Goal: Task Accomplishment & Management: Use online tool/utility

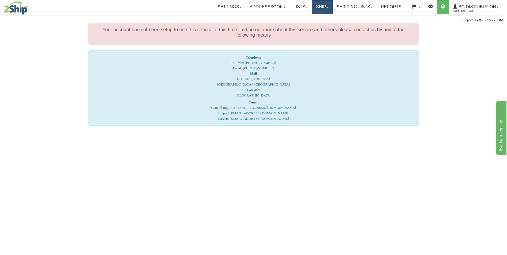
click at [322, 6] on link "Ship" at bounding box center [322, 6] width 21 height 13
click at [314, 18] on link "Ship Screen" at bounding box center [311, 18] width 42 height 7
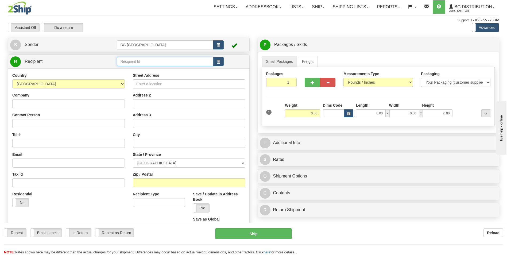
click at [153, 60] on input "text" at bounding box center [165, 61] width 96 height 9
click at [135, 69] on div "60007" at bounding box center [163, 70] width 91 height 6
type input "60007"
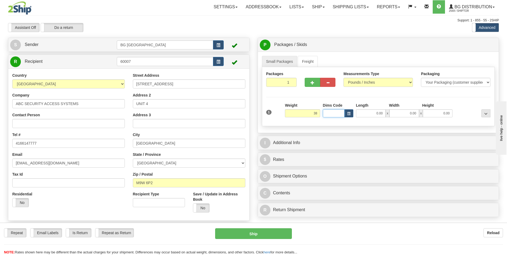
type input "38.00"
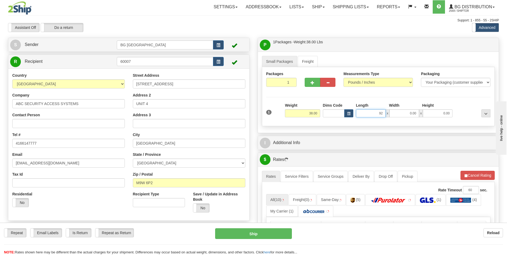
type input "92.00"
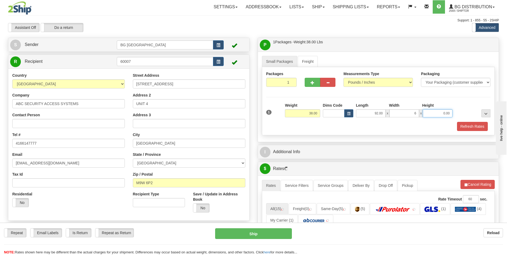
type input "6.00"
type input "4.00"
click at [311, 82] on span "button" at bounding box center [312, 82] width 4 height 3
type input "2"
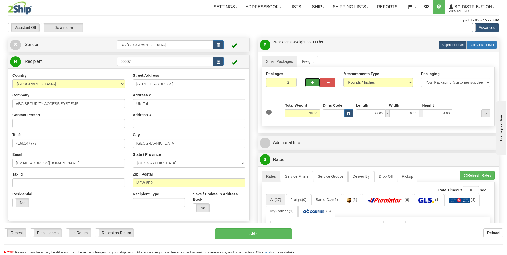
click at [480, 47] on label "Pack / Skid Level Pack.." at bounding box center [481, 45] width 30 height 8
radio input "true"
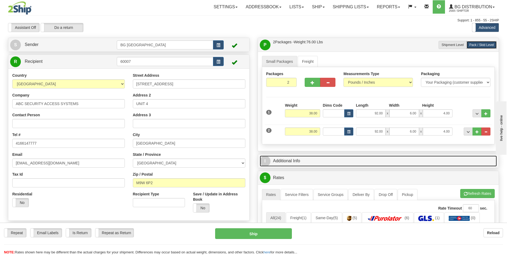
click at [332, 165] on link "I Additional Info" at bounding box center [378, 160] width 237 height 11
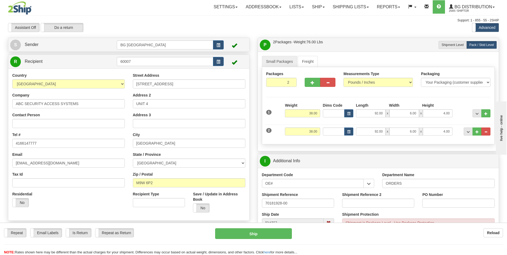
type input "70181928-00"
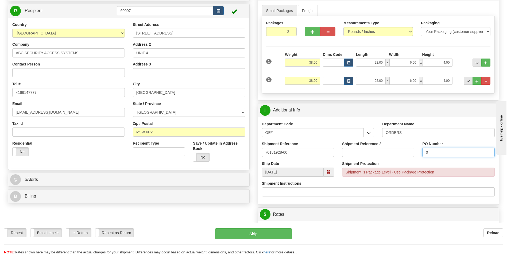
scroll to position [134, 0]
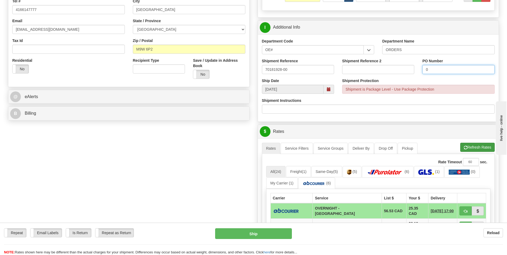
type input "0"
click at [477, 144] on button "Refresh Rates" at bounding box center [477, 147] width 34 height 9
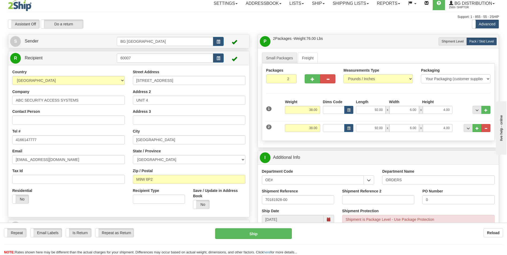
scroll to position [214, 0]
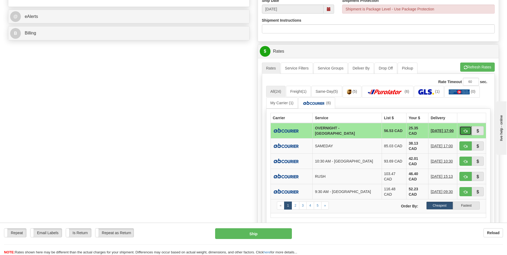
click at [460, 128] on button "button" at bounding box center [465, 130] width 12 height 9
type input "4"
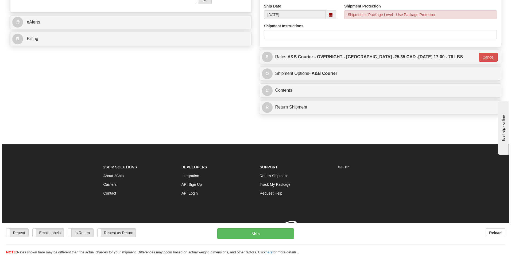
scroll to position [213, 0]
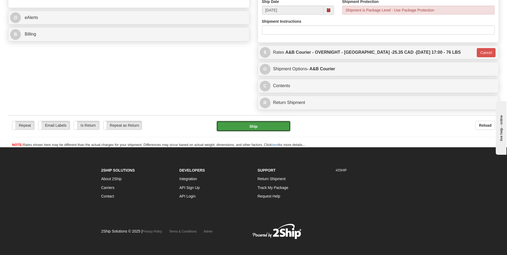
click at [244, 123] on button "Ship" at bounding box center [253, 126] width 74 height 11
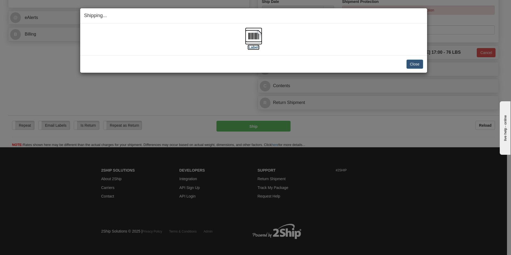
click at [245, 34] on img at bounding box center [253, 36] width 17 height 17
click at [409, 63] on button "Close" at bounding box center [414, 64] width 17 height 9
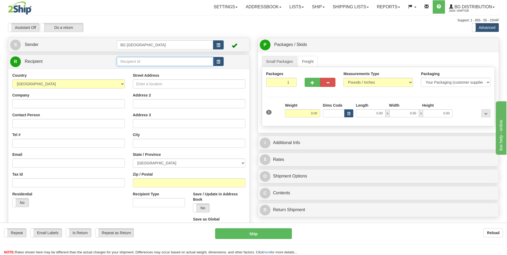
click at [146, 65] on input "text" at bounding box center [165, 61] width 96 height 9
click at [140, 70] on div "60516" at bounding box center [163, 70] width 91 height 6
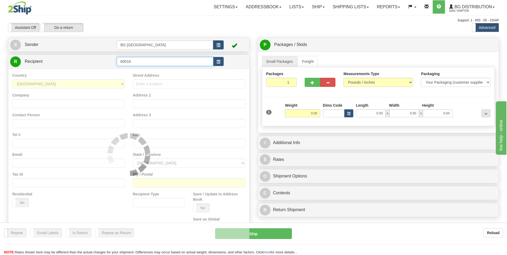
type input "60516"
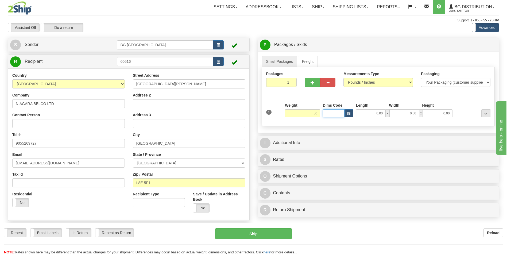
type input "50.00"
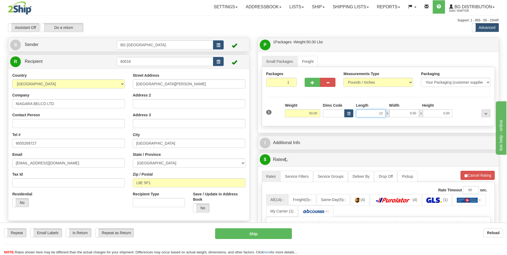
type input "12.00"
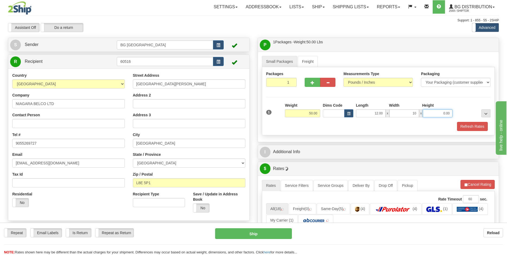
type input "10.00"
type input "6.00"
click at [314, 84] on span "button" at bounding box center [312, 82] width 4 height 3
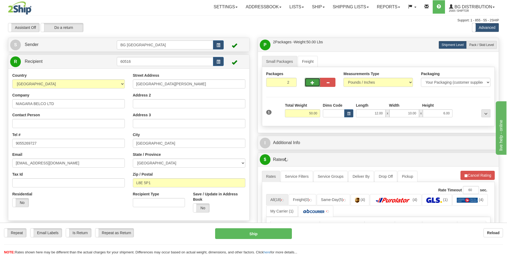
click at [314, 84] on span "button" at bounding box center [312, 82] width 4 height 3
type input "4"
click at [488, 47] on label "Pack / Skid Level Pack.." at bounding box center [481, 45] width 30 height 8
radio input "true"
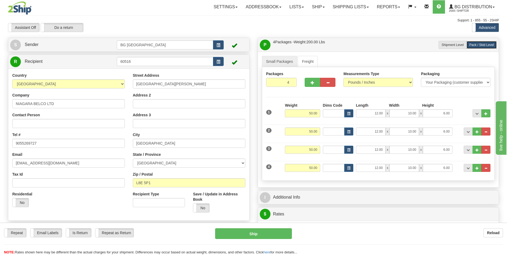
click at [307, 172] on div "Weight 50.00" at bounding box center [302, 170] width 38 height 12
click at [307, 169] on input "50.00" at bounding box center [302, 168] width 35 height 8
type input "12.00"
type input "48.00"
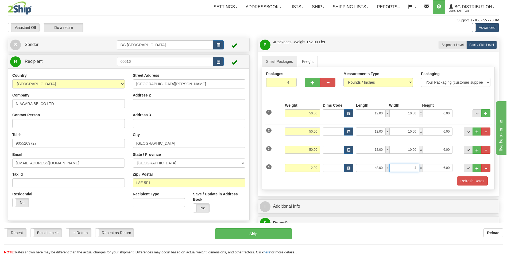
type input "4.00"
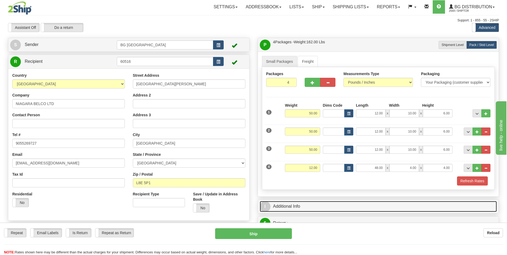
click at [301, 210] on link "I Additional Info" at bounding box center [378, 206] width 237 height 11
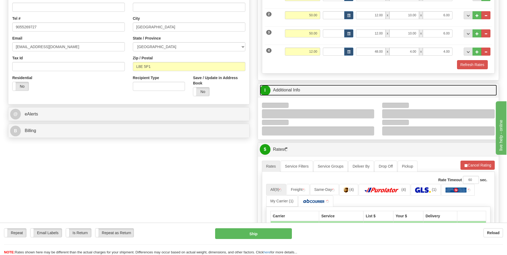
scroll to position [134, 0]
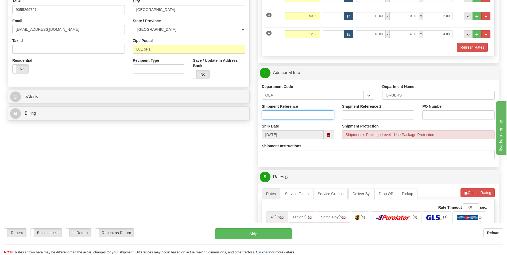
click at [288, 116] on input "Shipment Reference" at bounding box center [298, 114] width 72 height 9
type input "70182171-00"
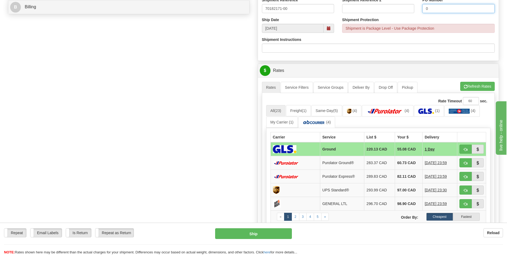
scroll to position [240, 0]
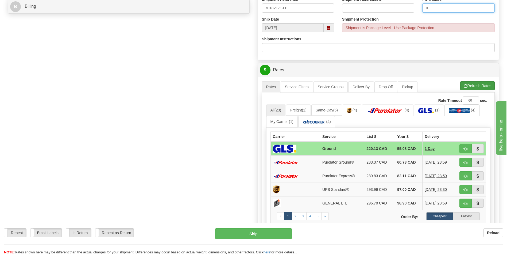
type input "0"
click at [481, 87] on button "Refresh Rates" at bounding box center [477, 85] width 34 height 9
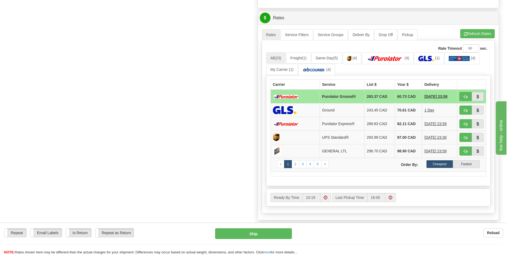
scroll to position [294, 0]
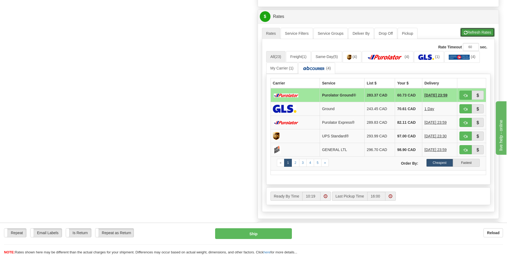
click at [473, 34] on button "Refresh Rates" at bounding box center [477, 32] width 34 height 9
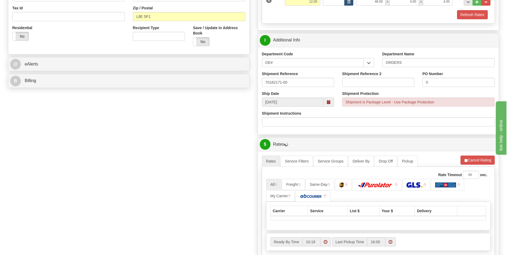
scroll to position [80, 0]
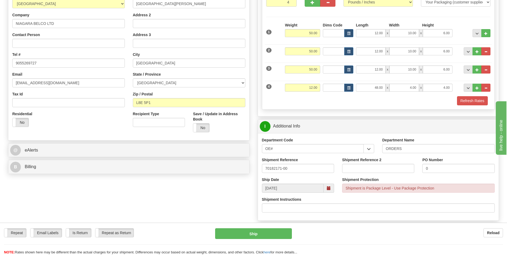
click at [401, 118] on div "P Packages / Skids 4 Packages - Weight: 162.00 Lbs 1 Skids - Weight: 0.00 Lbs S…" at bounding box center [377, 222] width 249 height 528
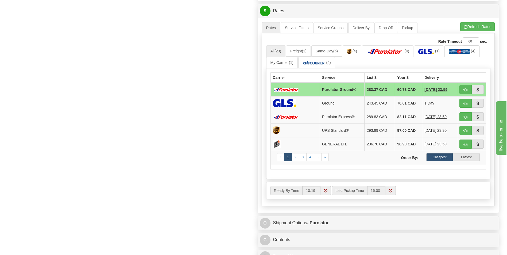
scroll to position [347, 0]
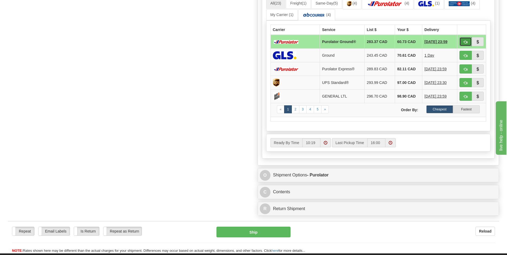
click at [468, 40] on button "button" at bounding box center [465, 41] width 12 height 9
type input "260"
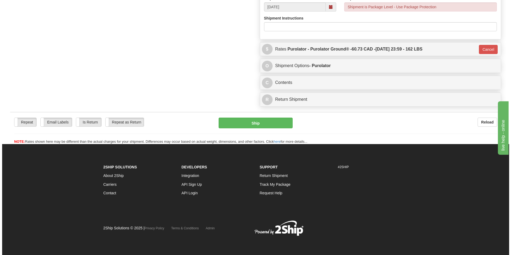
scroll to position [261, 0]
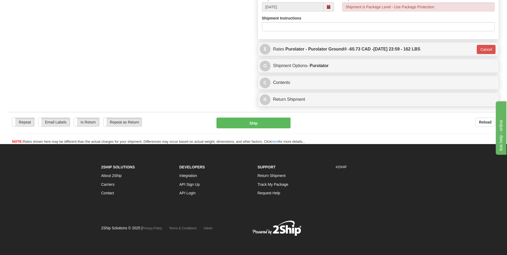
click at [272, 117] on div "Repeat Repeat Email Labels Email Labels Edit Is Return Is Return Repeat as Retu…" at bounding box center [253, 128] width 491 height 32
click at [269, 122] on button "Ship" at bounding box center [253, 123] width 74 height 11
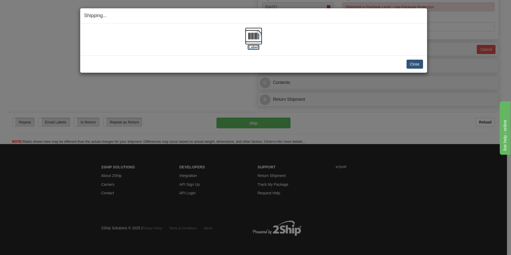
click at [256, 37] on img at bounding box center [253, 36] width 17 height 17
click at [415, 62] on button "Close" at bounding box center [414, 64] width 17 height 9
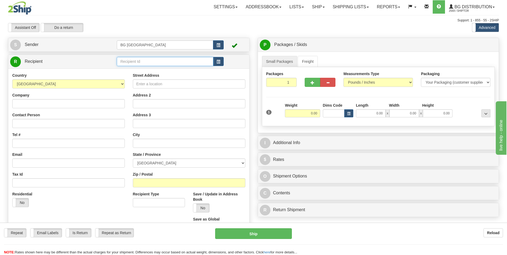
click at [131, 64] on input "text" at bounding box center [165, 61] width 96 height 9
click at [129, 68] on div "60111" at bounding box center [163, 70] width 91 height 6
type input "60111"
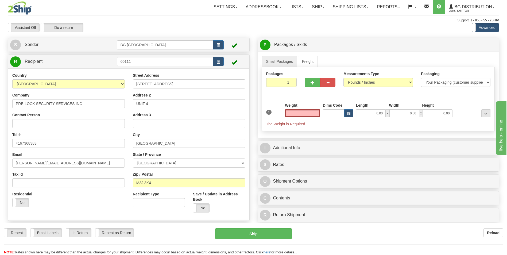
type input "0.00"
click at [305, 114] on input "0.00" at bounding box center [302, 113] width 35 height 8
type input "1"
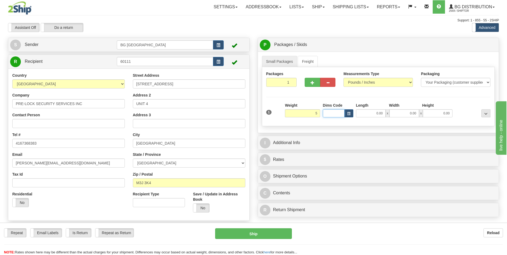
type input "5.00"
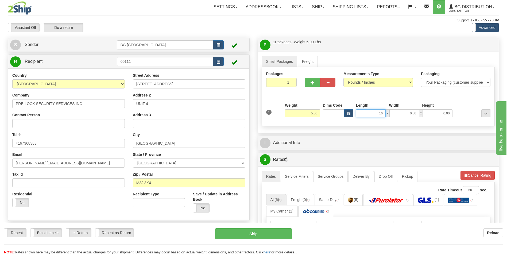
type input "16.00"
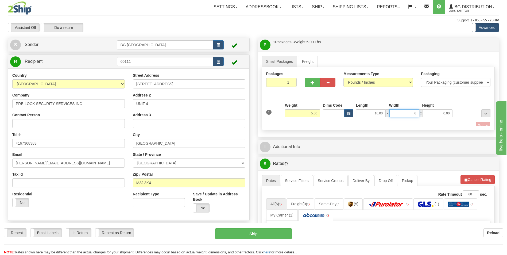
type input "6.00"
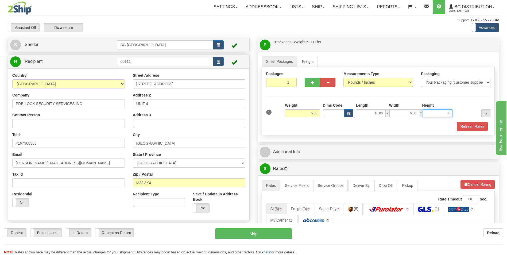
type input "4.00"
click at [312, 81] on span "button" at bounding box center [312, 82] width 4 height 3
type input "2"
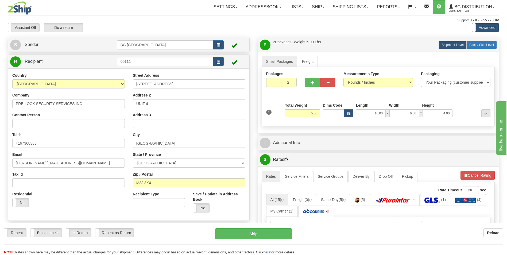
click at [482, 45] on span "Pack / Skid Level" at bounding box center [481, 45] width 25 height 4
radio input "true"
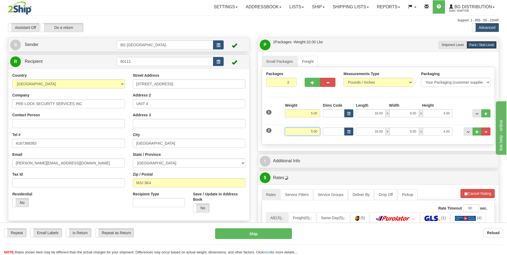
click at [310, 129] on input "5.00" at bounding box center [302, 131] width 35 height 8
type input "27.00"
type input "28.00"
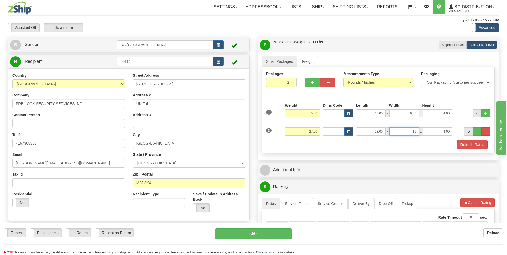
type input "16.00"
type input "5.00"
click at [473, 131] on button "..." at bounding box center [476, 131] width 9 height 8
type input "3"
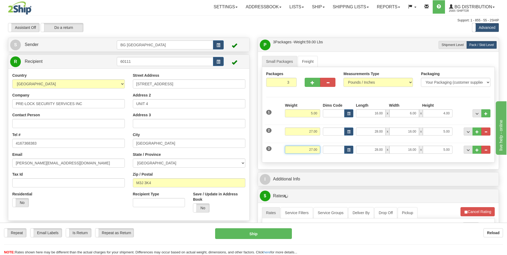
click at [303, 151] on input "27.00" at bounding box center [302, 150] width 35 height 8
type input "16.00"
type input "48.00"
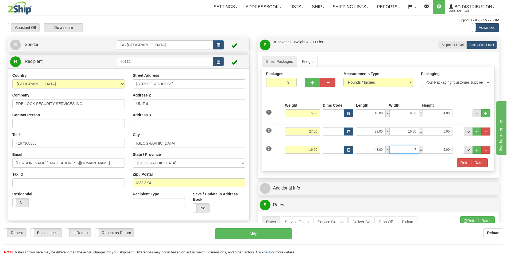
type input "7.00"
type input "5.00"
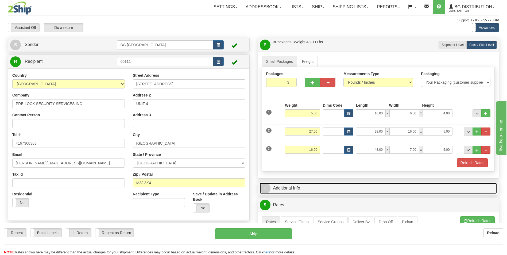
click at [305, 186] on link "I Additional Info" at bounding box center [378, 188] width 237 height 11
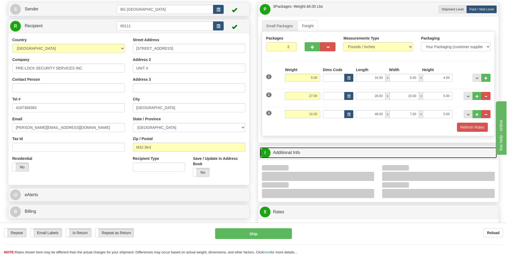
scroll to position [107, 0]
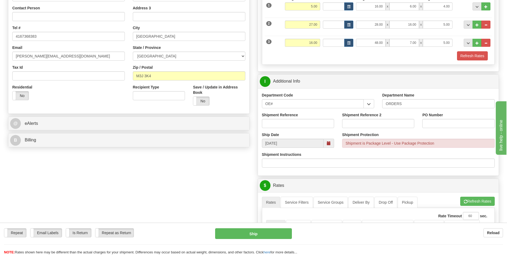
click at [419, 98] on div "Department Name ORDERS" at bounding box center [438, 100] width 112 height 16
click at [419, 99] on input "ORDERS" at bounding box center [438, 103] width 112 height 9
type input "70182205-00"
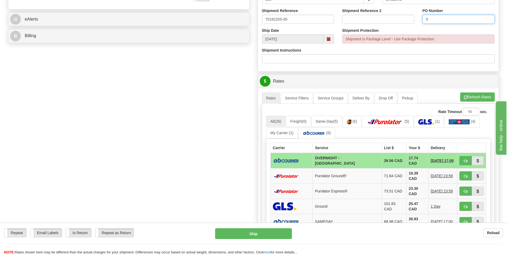
scroll to position [214, 0]
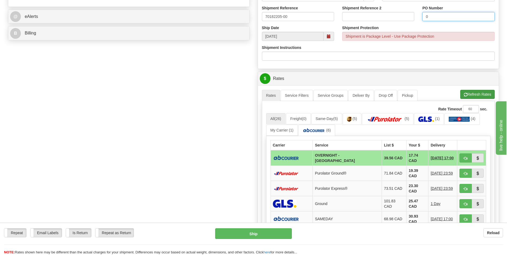
type input "0"
click at [473, 95] on button "Refresh Rates" at bounding box center [477, 94] width 34 height 9
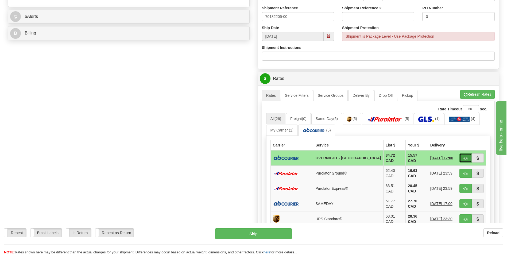
click at [467, 157] on button "button" at bounding box center [465, 157] width 12 height 9
type input "4"
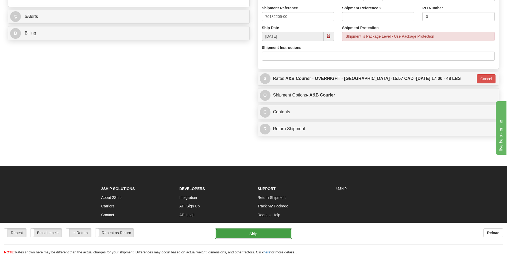
click at [237, 230] on button "Ship" at bounding box center [253, 233] width 76 height 11
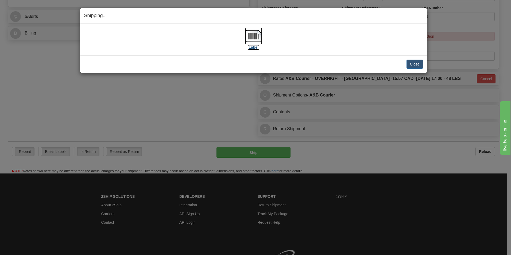
click at [257, 36] on img at bounding box center [253, 36] width 17 height 17
click at [409, 66] on button "Close" at bounding box center [414, 64] width 17 height 9
